Goal: Information Seeking & Learning: Learn about a topic

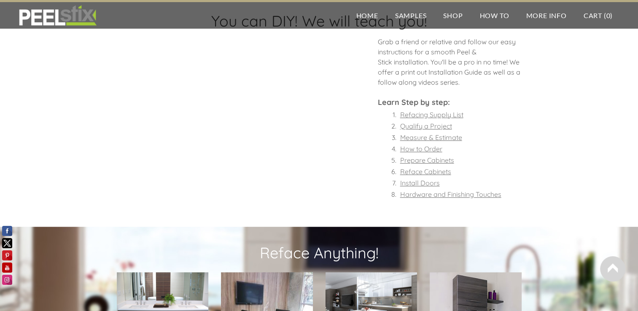
scroll to position [643, 0]
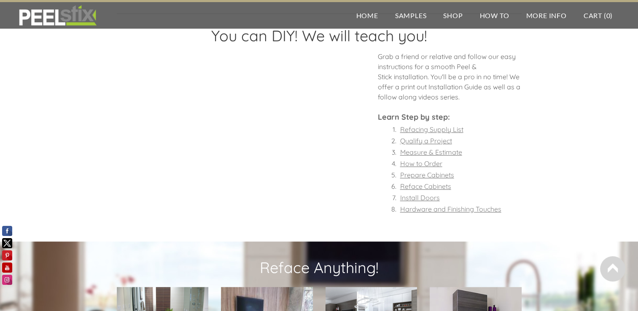
click at [424, 150] on font "Measure & Estimate" at bounding box center [431, 152] width 62 height 8
click at [411, 139] on font "Qualify a Project" at bounding box center [426, 141] width 52 height 8
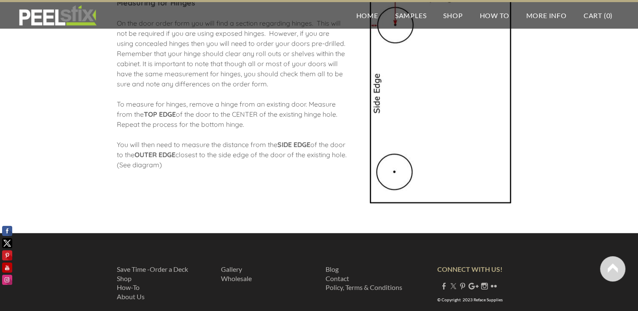
scroll to position [1304, 0]
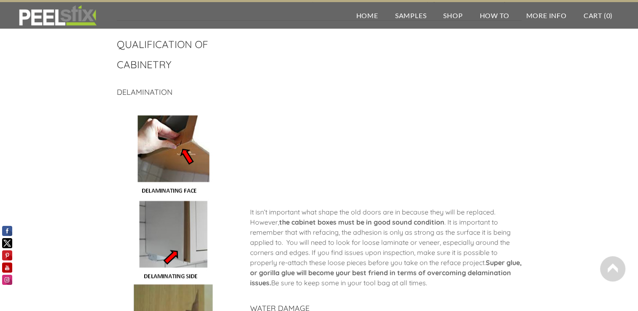
scroll to position [419, 0]
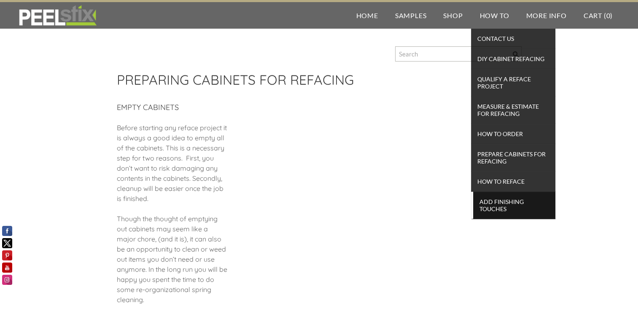
click at [499, 202] on span "Add Finishing Touches" at bounding box center [514, 205] width 78 height 19
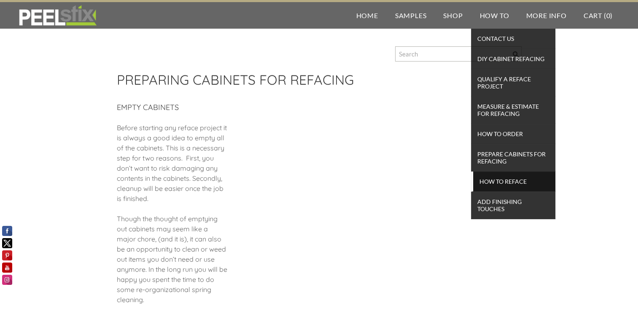
click at [512, 180] on span "How To Reface" at bounding box center [514, 181] width 78 height 11
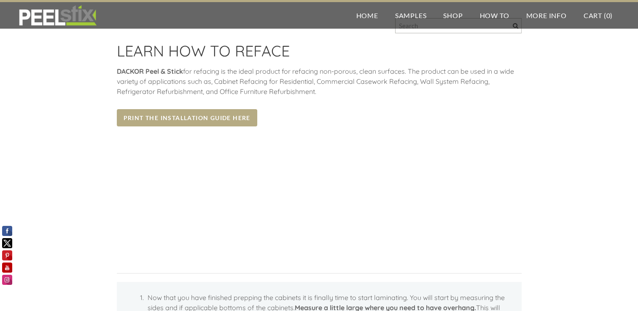
scroll to position [42, 0]
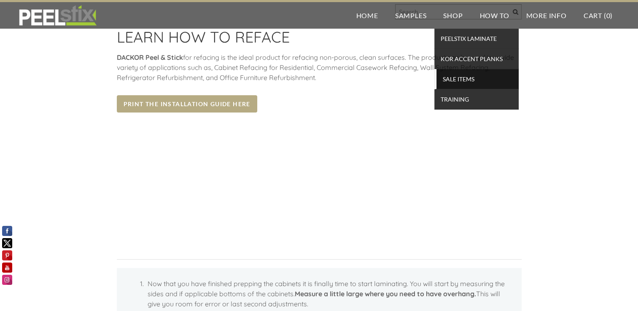
click at [463, 78] on span "SALE ITEMS" at bounding box center [477, 78] width 78 height 11
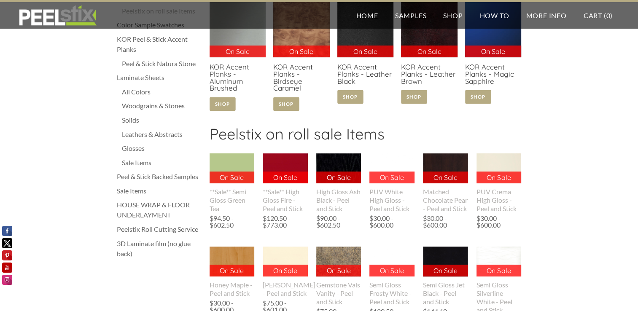
scroll to position [169, 0]
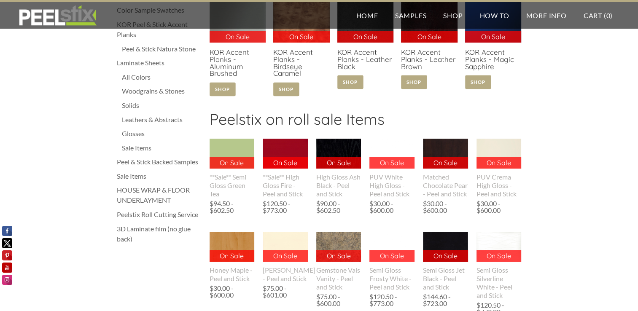
click at [135, 134] on div "Glosses" at bounding box center [161, 134] width 79 height 10
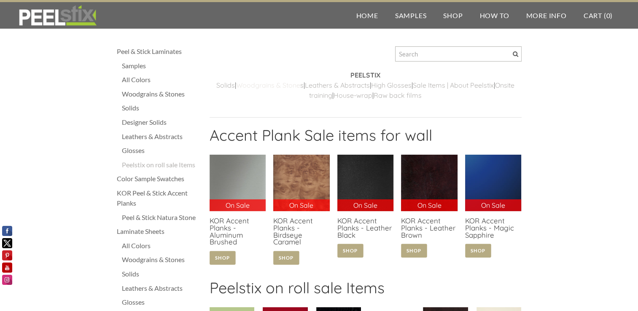
click at [271, 85] on link "Woodgrains & Stone" at bounding box center [268, 85] width 64 height 8
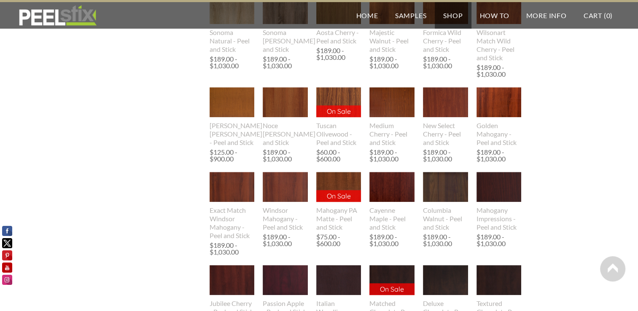
scroll to position [506, 0]
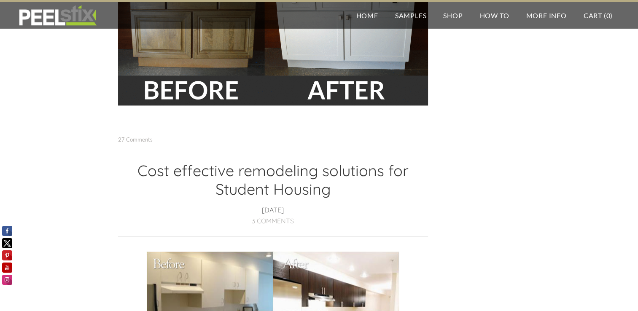
scroll to position [1339, 0]
